Goal: Transaction & Acquisition: Purchase product/service

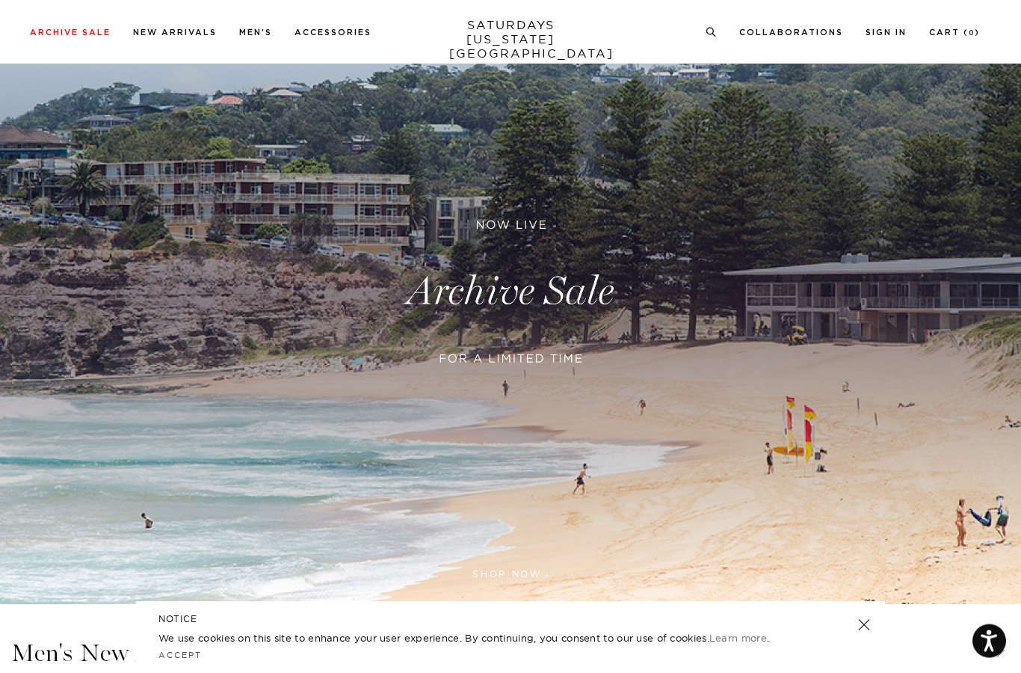
scroll to position [108, 0]
click at [135, 123] on link at bounding box center [510, 291] width 1021 height 625
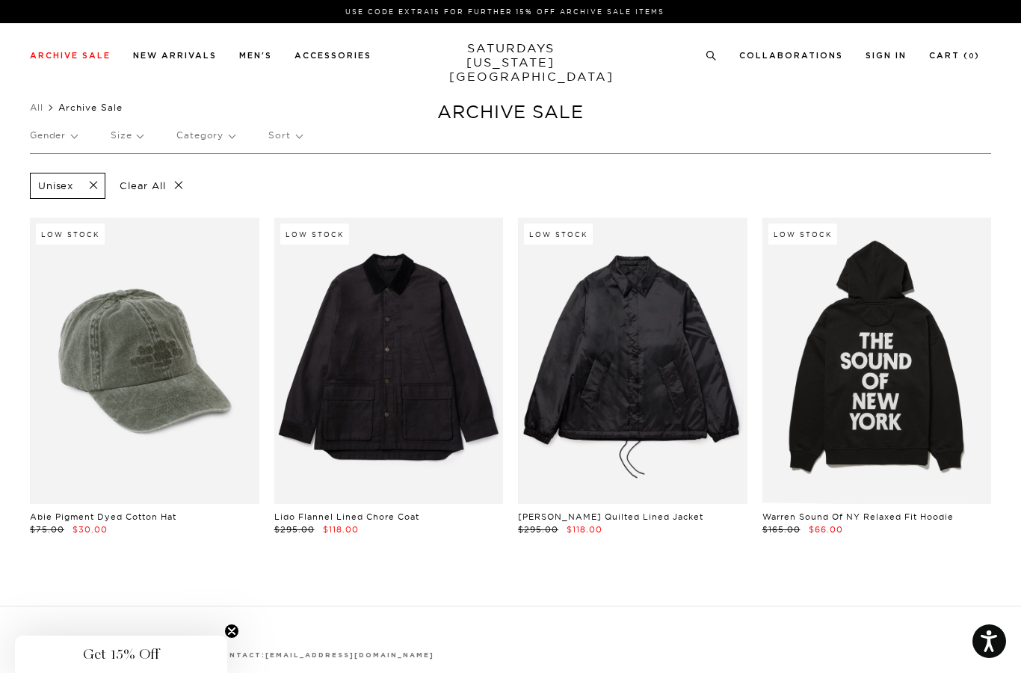
click at [94, 183] on span at bounding box center [88, 186] width 31 height 14
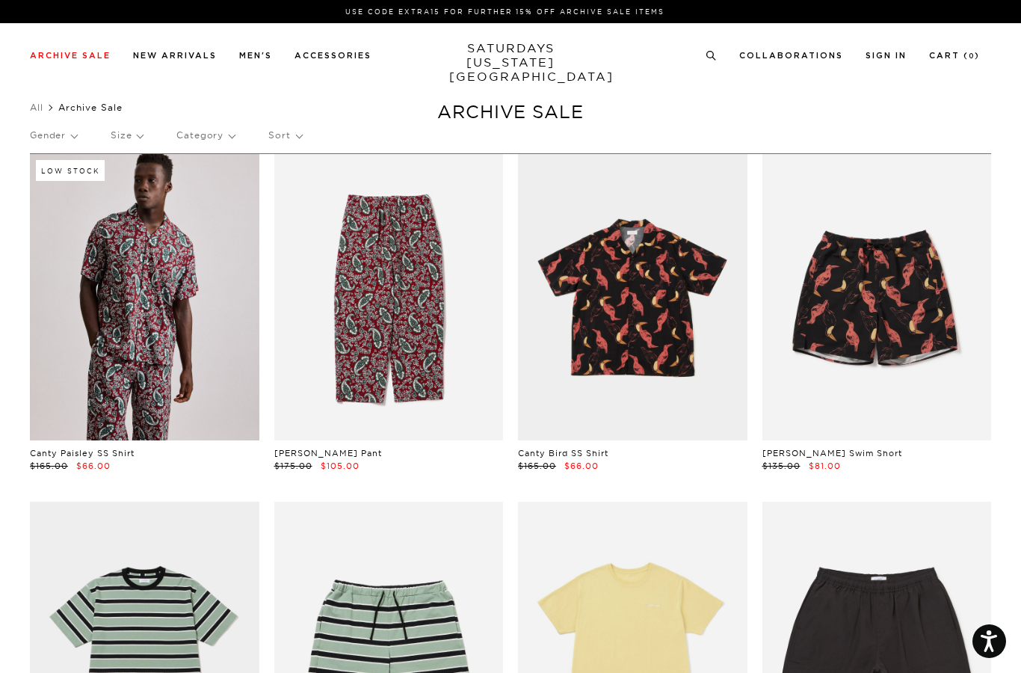
click at [54, 141] on p "Gender" at bounding box center [53, 135] width 47 height 34
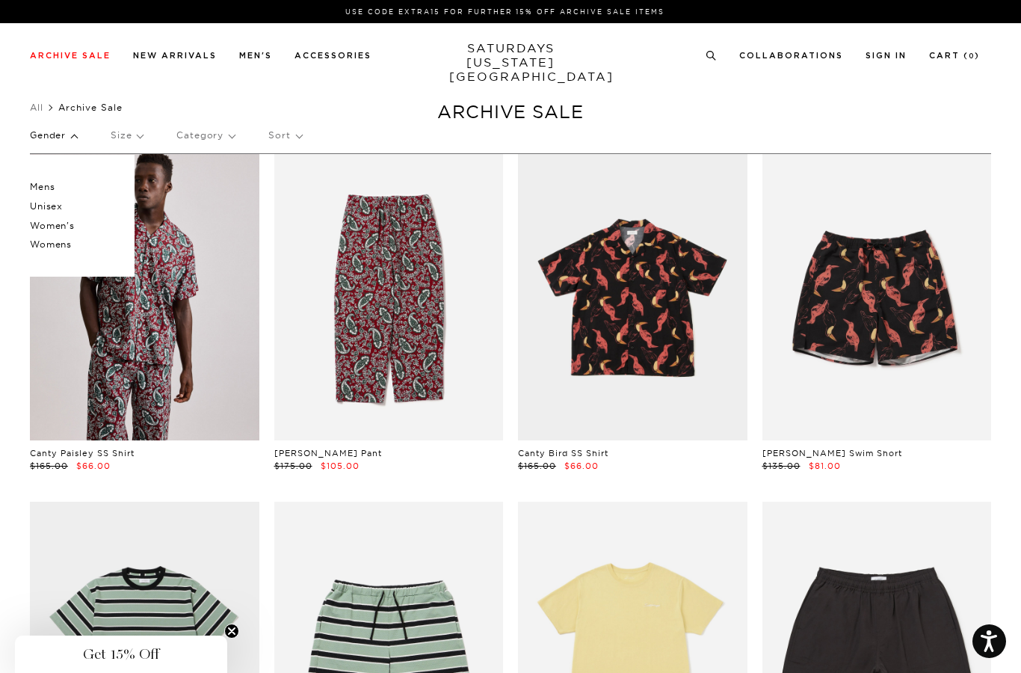
click at [50, 243] on p "Womens" at bounding box center [75, 244] width 90 height 19
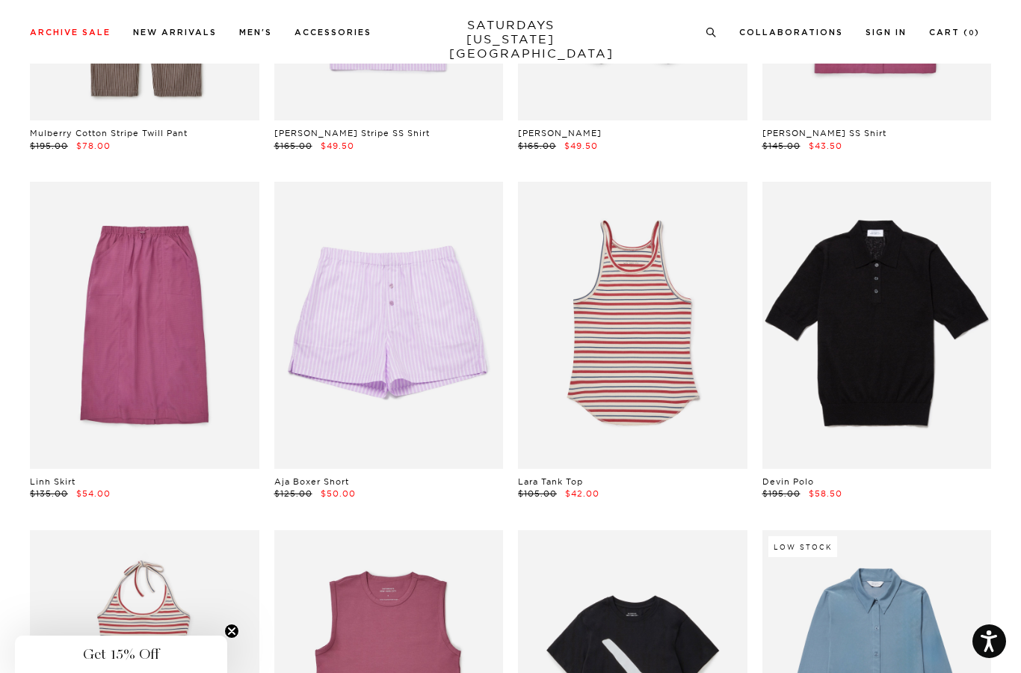
scroll to position [1090, 0]
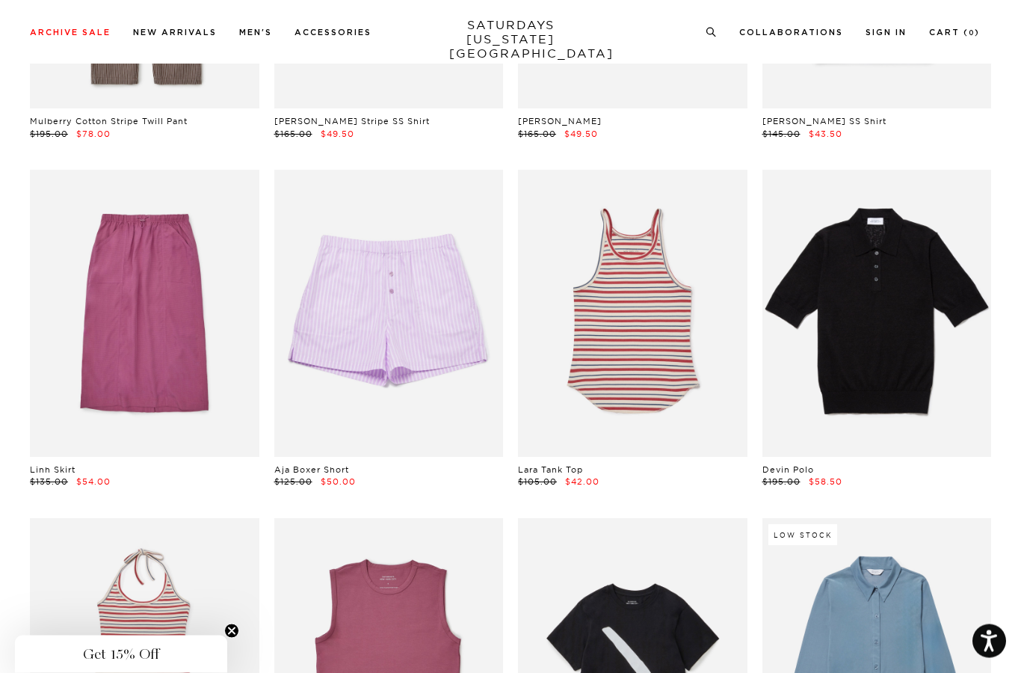
click at [112, 402] on link at bounding box center [144, 313] width 229 height 286
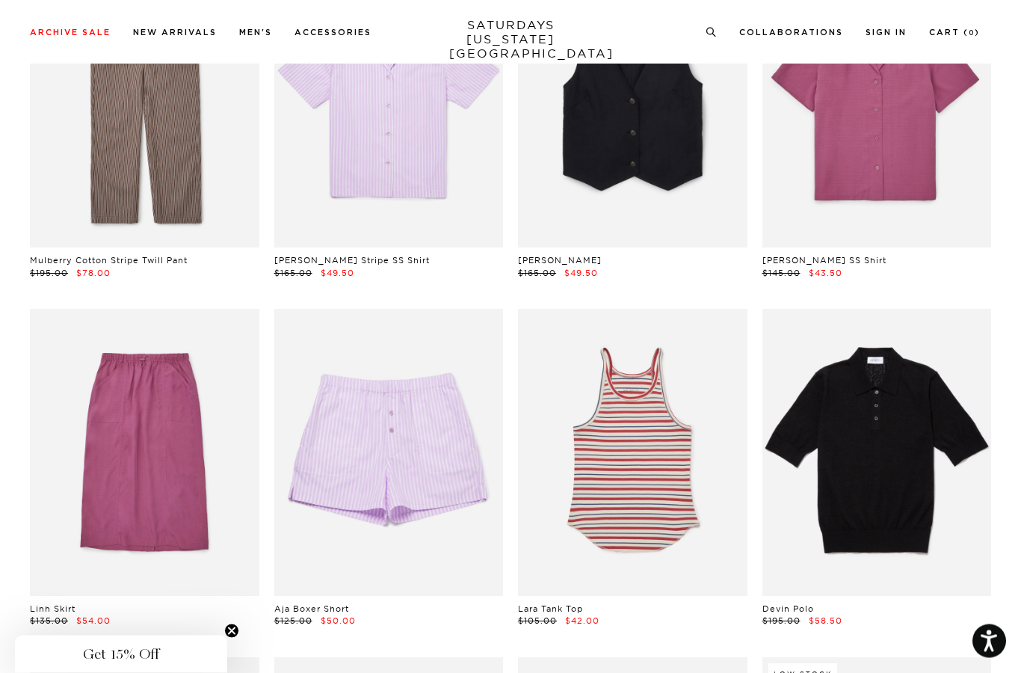
scroll to position [952, 0]
click at [368, 451] on link at bounding box center [388, 452] width 229 height 286
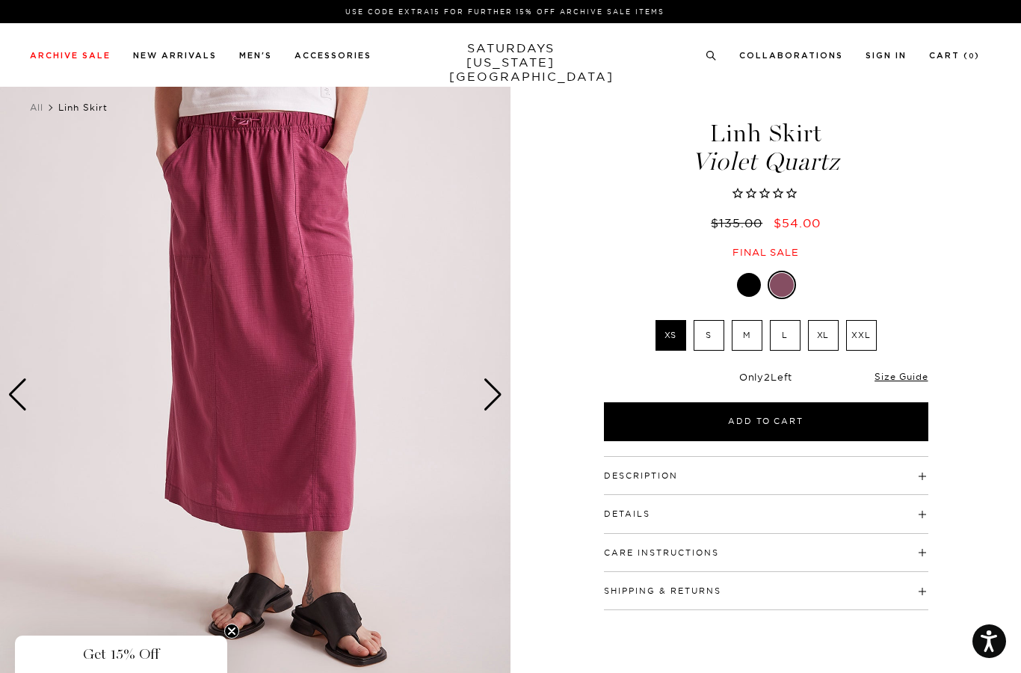
click at [715, 329] on label "S" at bounding box center [709, 335] width 31 height 31
click at [0, 0] on input "S" at bounding box center [0, 0] width 0 height 0
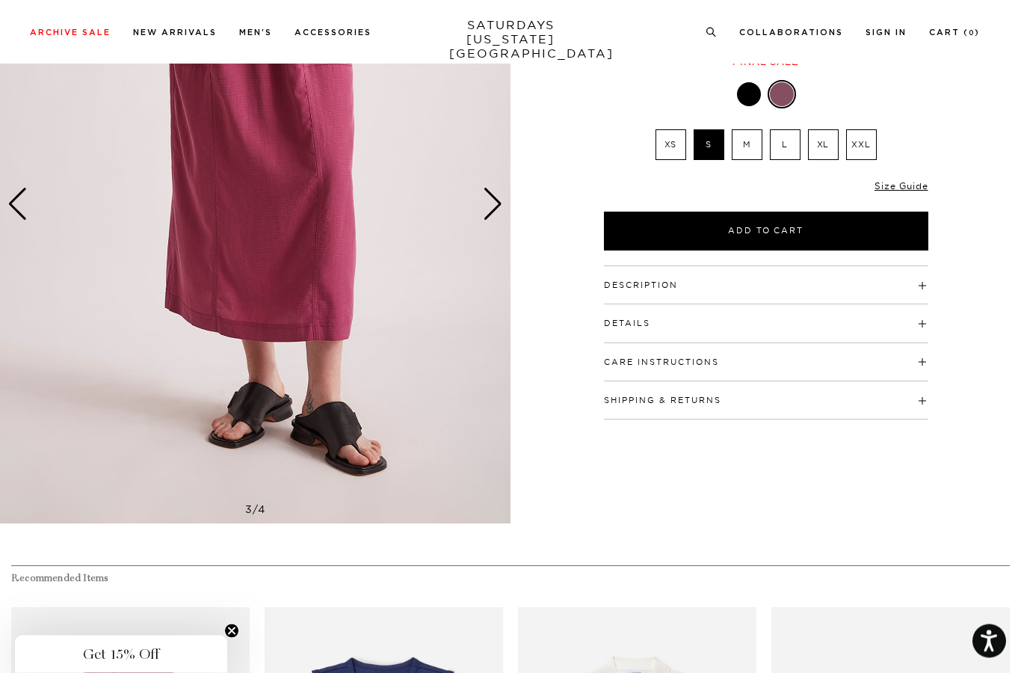
scroll to position [148, 0]
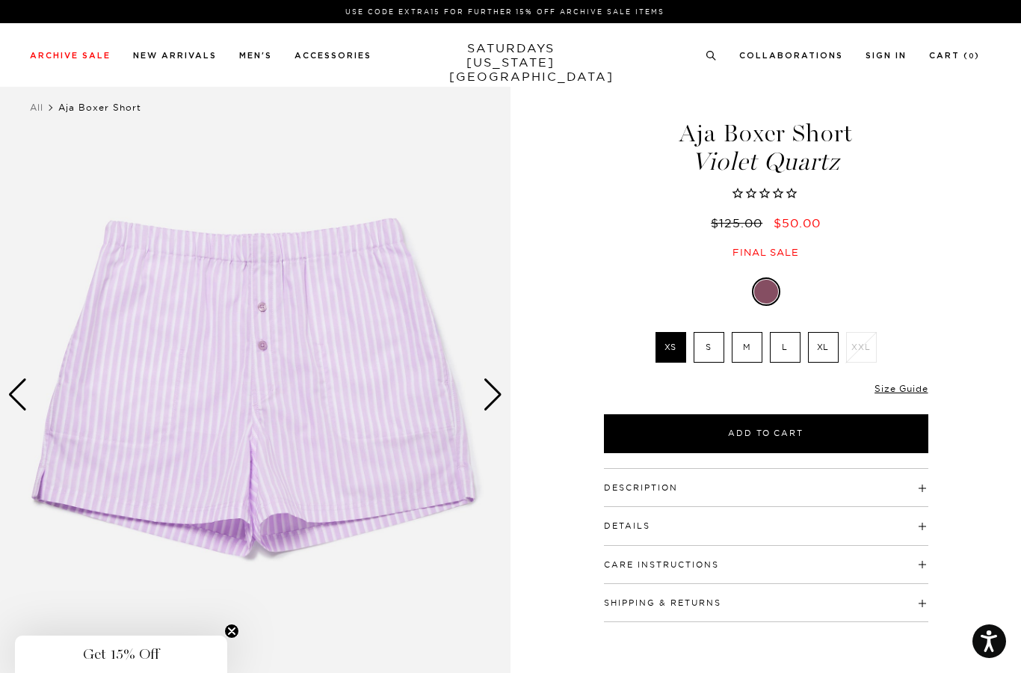
click at [487, 404] on div "Next slide" at bounding box center [493, 394] width 20 height 33
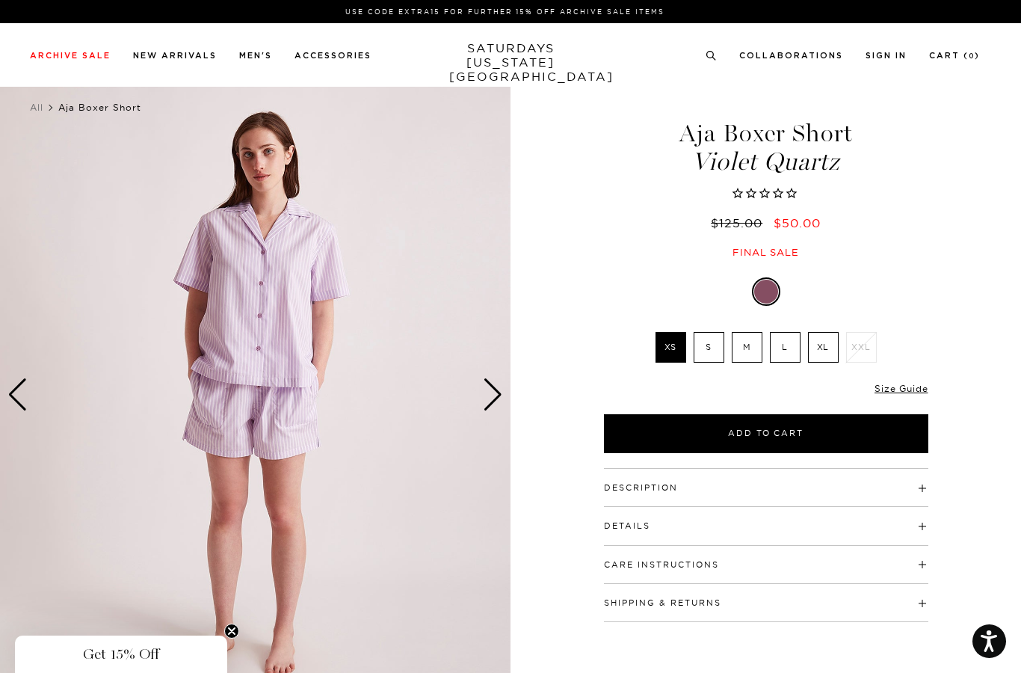
click at [711, 353] on label "S" at bounding box center [709, 347] width 31 height 31
click at [0, 0] on input "S" at bounding box center [0, 0] width 0 height 0
click at [652, 435] on button "Add to Cart" at bounding box center [766, 433] width 324 height 39
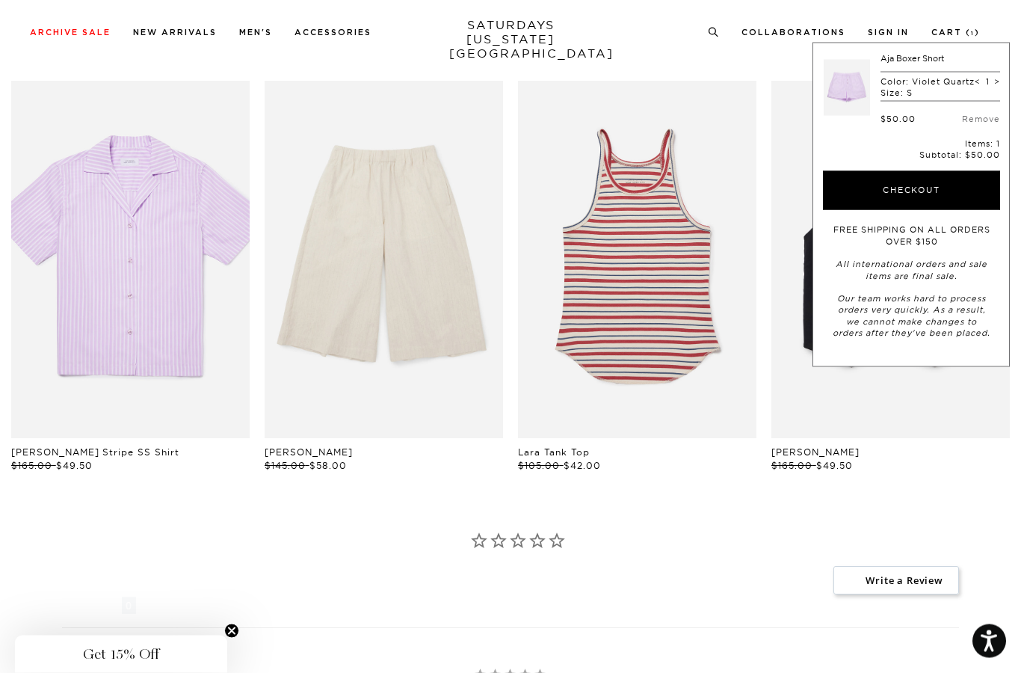
scroll to position [717, 0]
click at [124, 302] on link "files/W22420SS02-VIOLET-QUARTZ_04_0f5eacb5-9d7c-46dd-9da9-352b31c36377.jpg" at bounding box center [130, 260] width 238 height 358
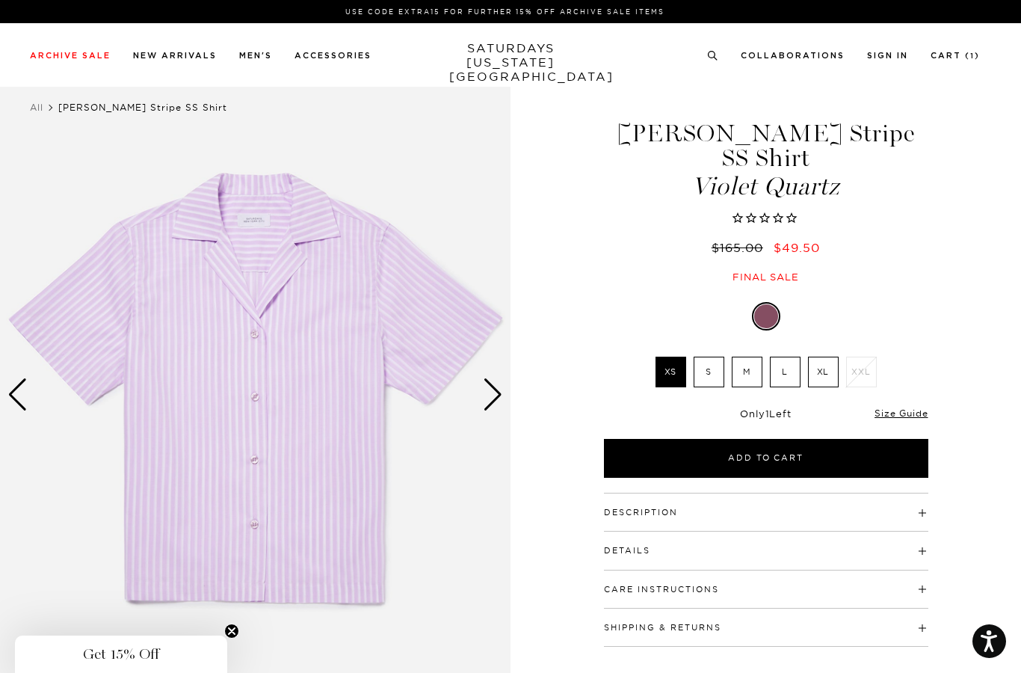
click at [711, 357] on label "S" at bounding box center [709, 372] width 31 height 31
click at [0, 0] on input "S" at bounding box center [0, 0] width 0 height 0
click at [693, 439] on button "Add to Cart" at bounding box center [766, 458] width 324 height 39
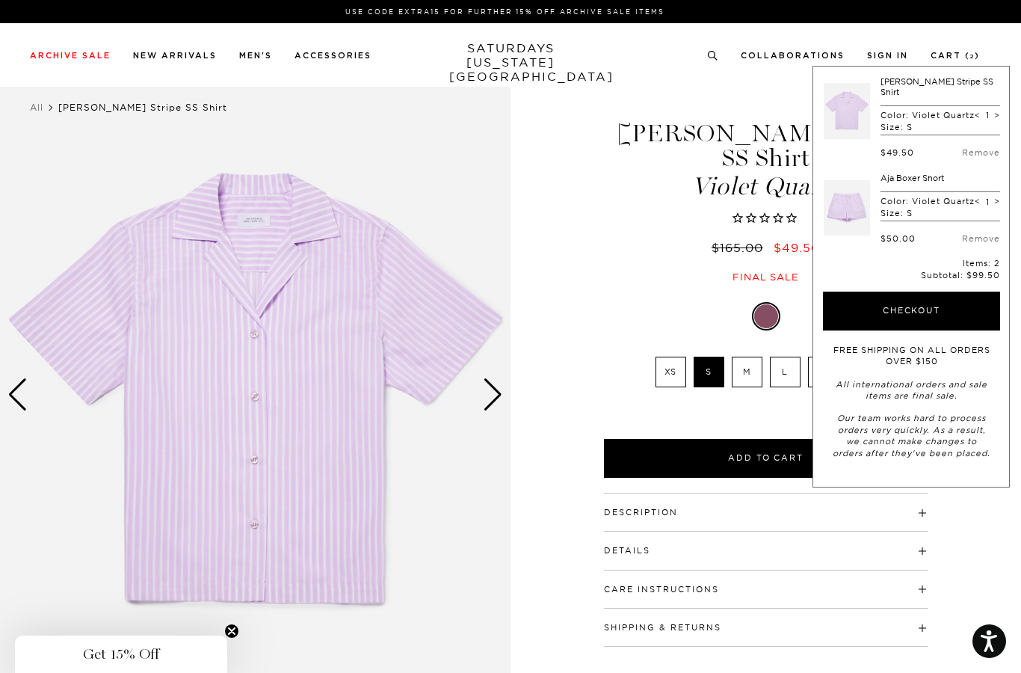
click at [904, 307] on button "Checkout" at bounding box center [911, 311] width 177 height 39
